Goal: Transaction & Acquisition: Purchase product/service

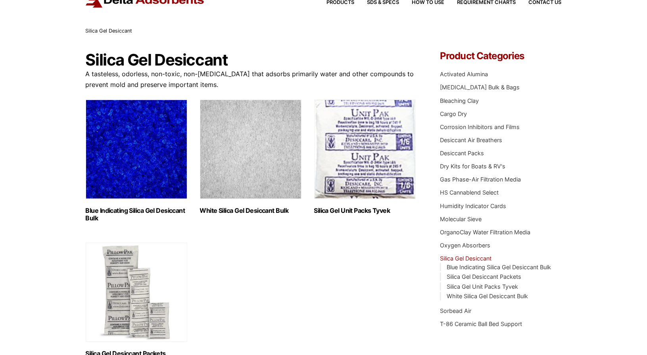
scroll to position [34, 0]
click at [354, 171] on img "Visit product category Silica Gel Unit Packs Tyvek" at bounding box center [365, 148] width 102 height 99
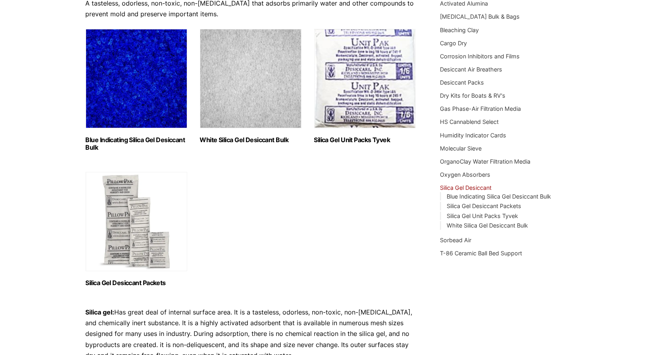
scroll to position [124, 0]
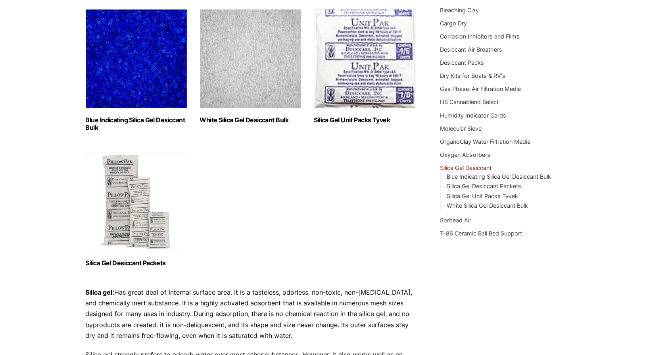
click at [120, 210] on img "Visit product category Silica Gel Desiccant Packets" at bounding box center [137, 201] width 102 height 99
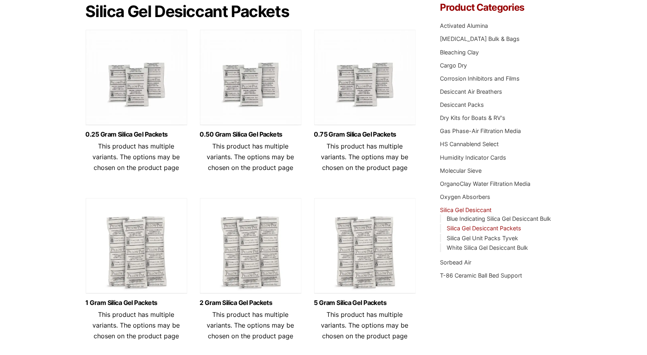
scroll to position [92, 0]
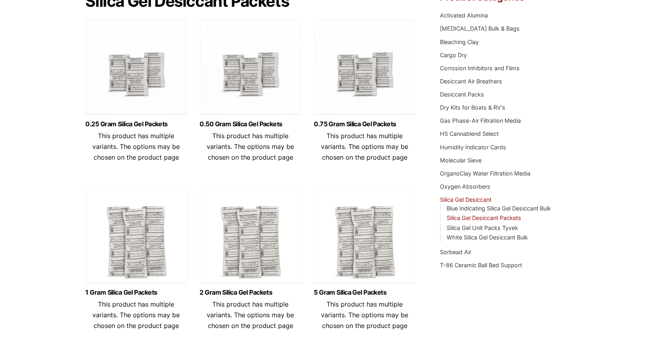
click at [229, 64] on img at bounding box center [251, 68] width 102 height 99
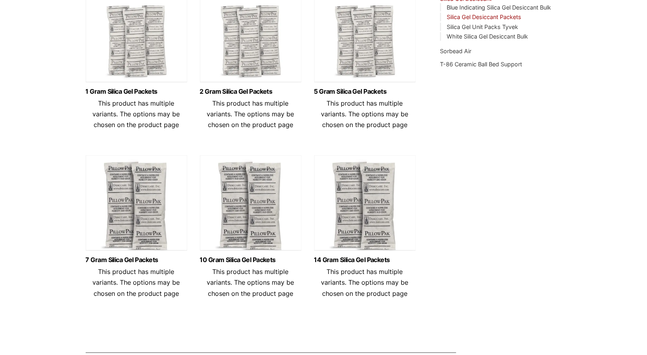
scroll to position [293, 0]
click at [222, 202] on img at bounding box center [251, 204] width 102 height 99
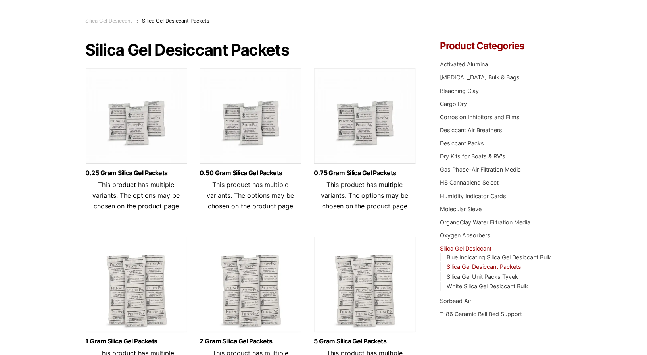
scroll to position [0, 0]
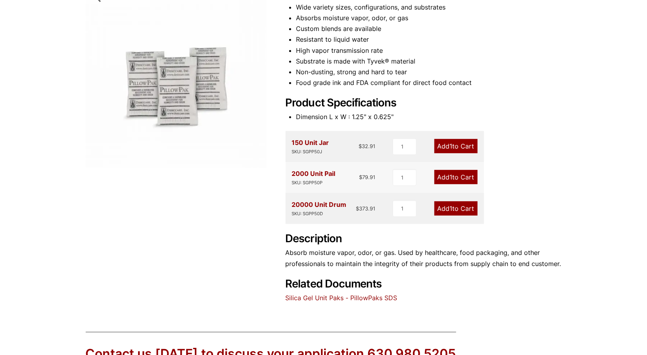
scroll to position [131, 0]
click at [302, 202] on div "20000 Unit Drum SKU: SGPP50D" at bounding box center [319, 208] width 55 height 18
click at [306, 202] on div "20000 Unit Drum SKU: SGPP50D" at bounding box center [319, 208] width 55 height 18
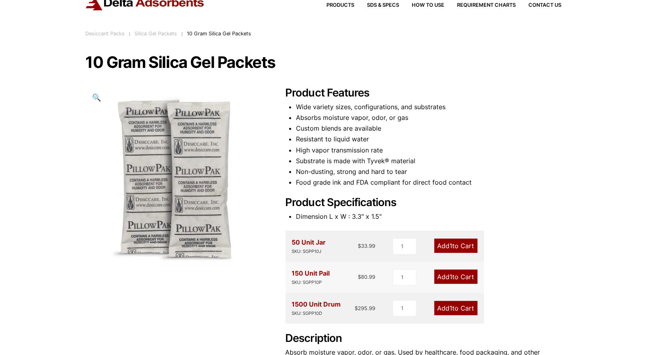
scroll to position [31, 0]
